Goal: Task Accomplishment & Management: Complete application form

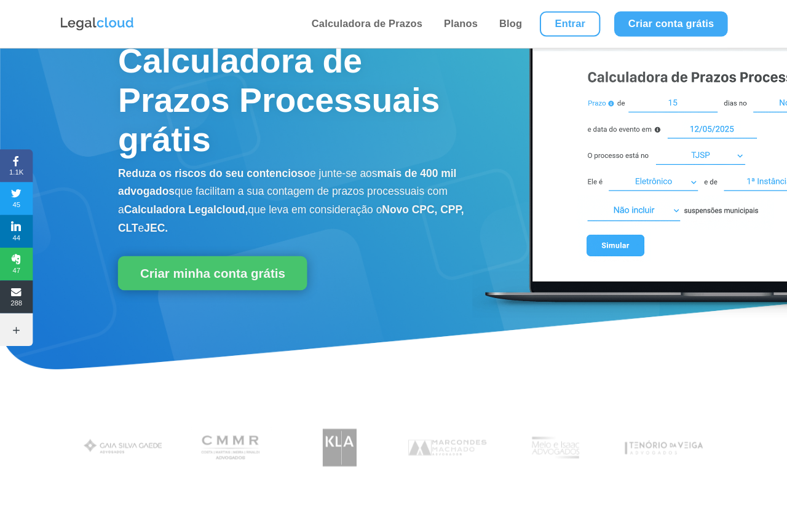
scroll to position [12, 0]
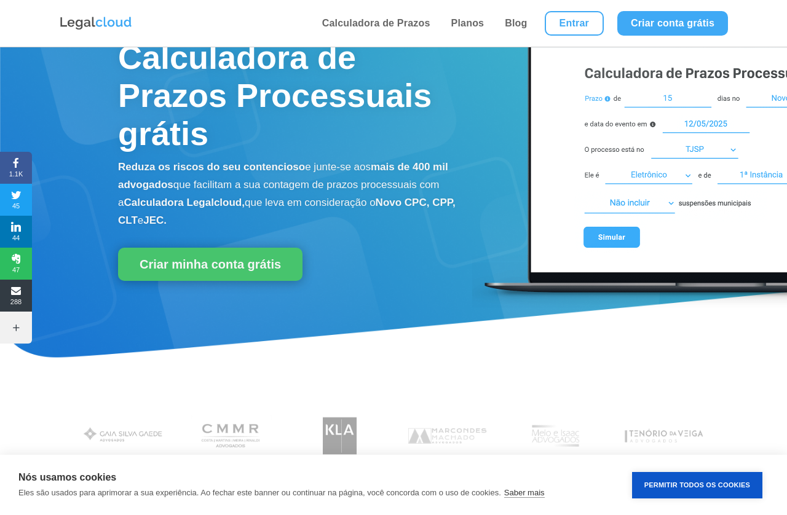
click at [689, 485] on button "Permitir Todos os Cookies" at bounding box center [697, 485] width 130 height 26
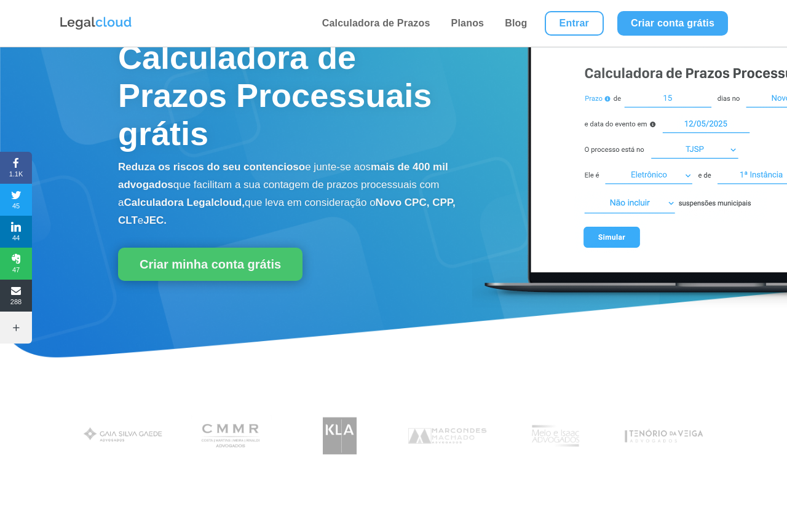
click at [220, 253] on link "Criar minha conta grátis" at bounding box center [210, 264] width 184 height 33
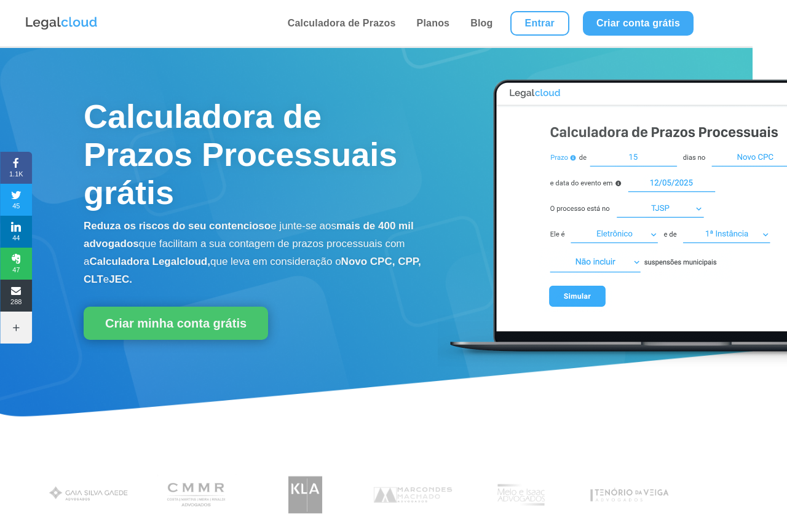
scroll to position [0, 33]
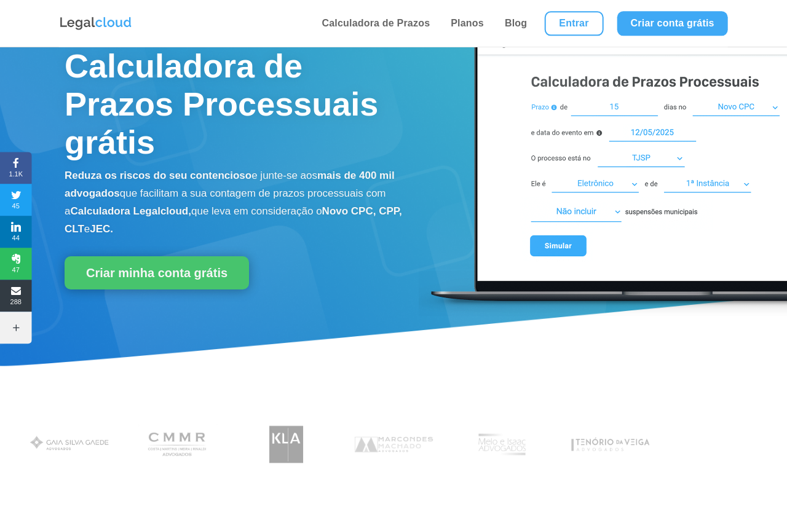
scroll to position [0, 53]
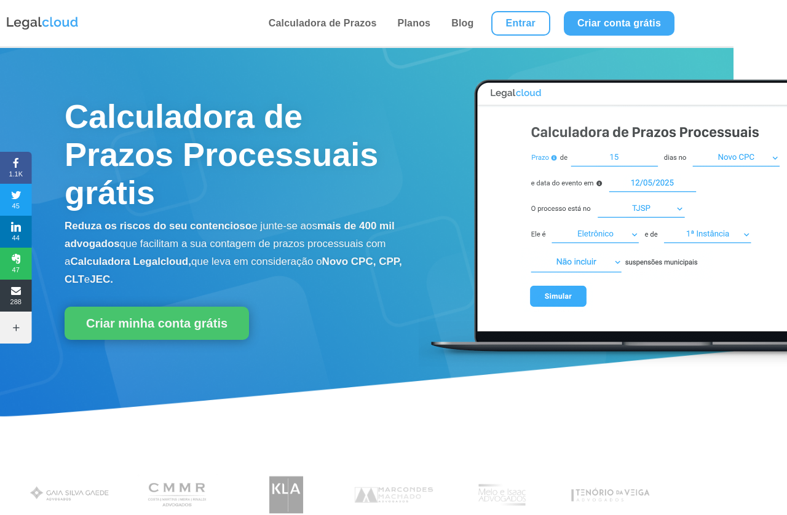
click at [628, 15] on link "Criar conta grátis" at bounding box center [619, 23] width 111 height 25
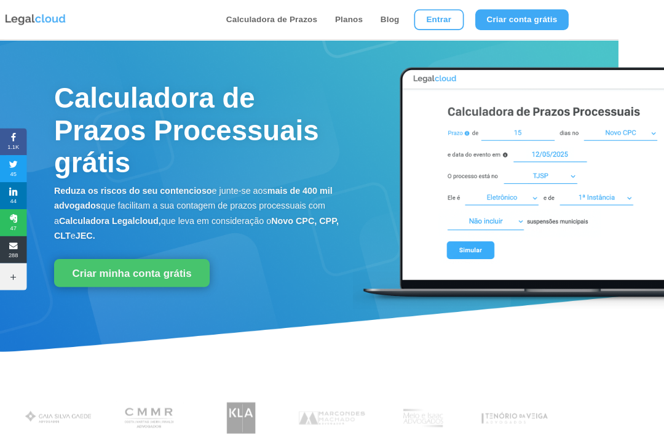
scroll to position [38, 76]
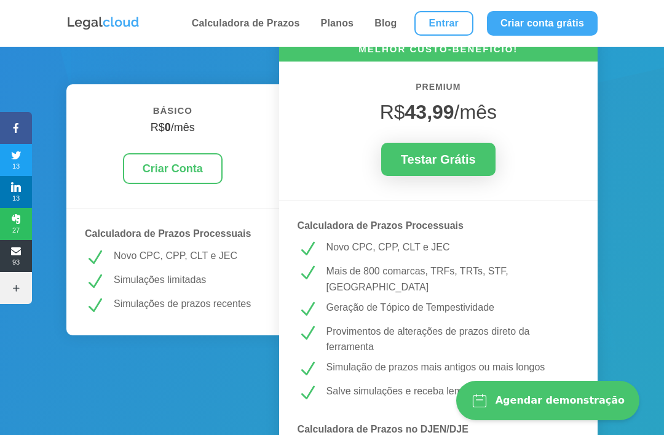
scroll to position [163, 0]
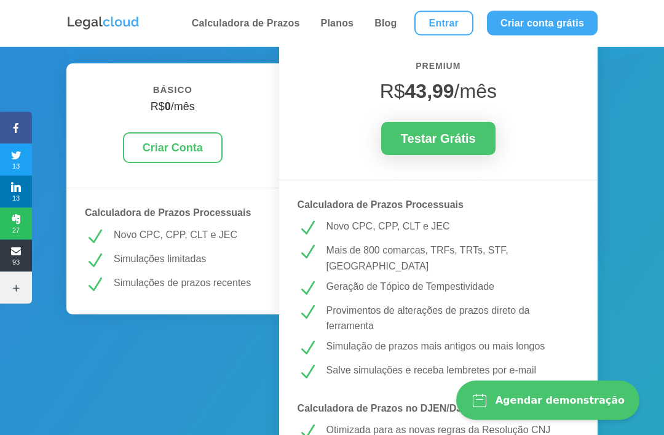
scroll to position [183, 0]
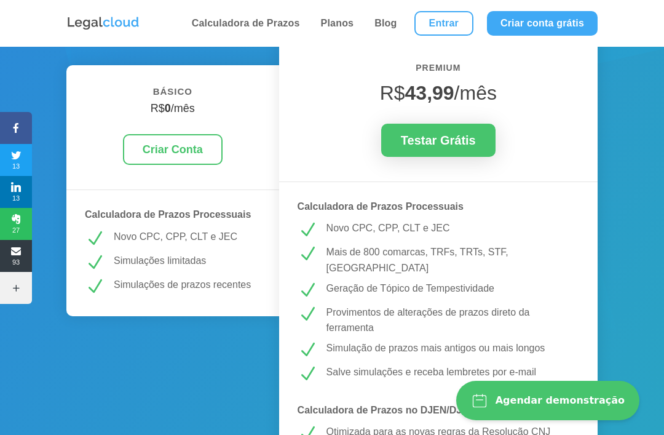
click at [444, 131] on link "Testar Grátis" at bounding box center [438, 140] width 114 height 33
